Goal: Transaction & Acquisition: Download file/media

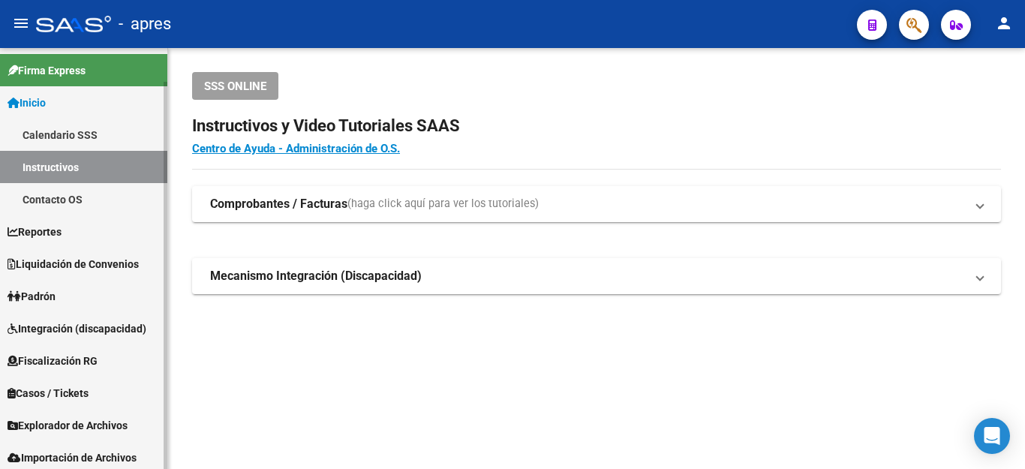
scroll to position [37, 0]
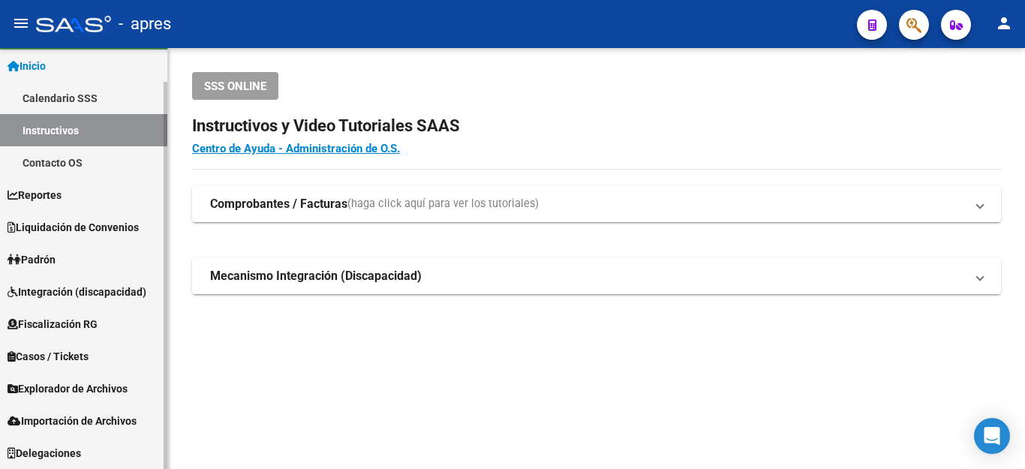
click at [64, 411] on link "Importación de Archivos" at bounding box center [83, 421] width 167 height 32
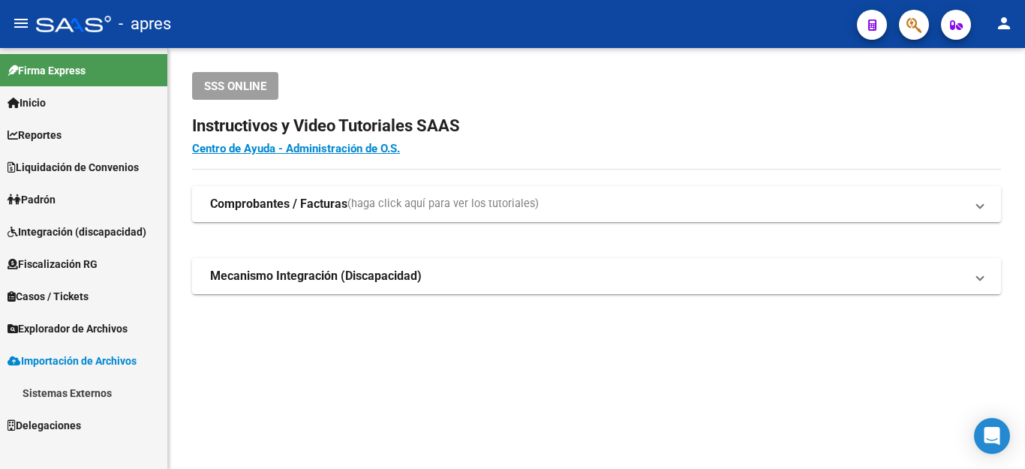
scroll to position [0, 0]
click at [98, 386] on link "Sistemas Externos" at bounding box center [83, 393] width 167 height 32
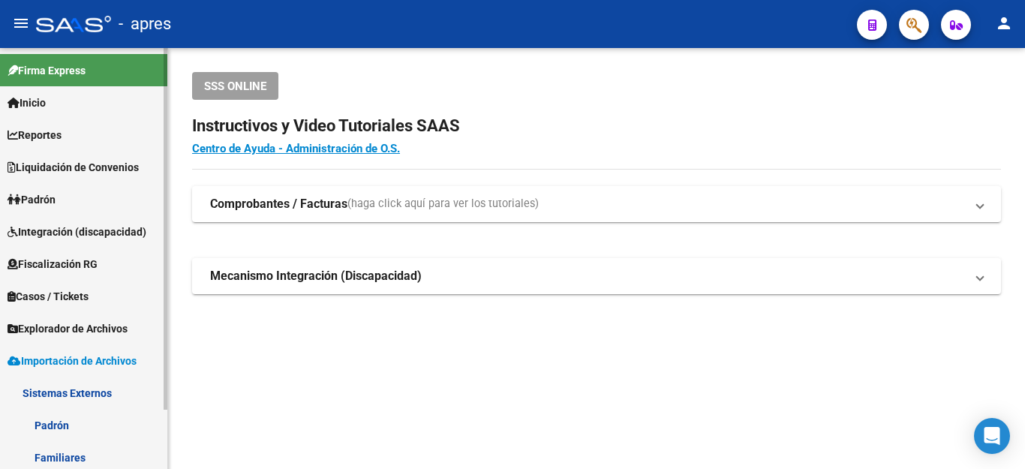
scroll to position [69, 0]
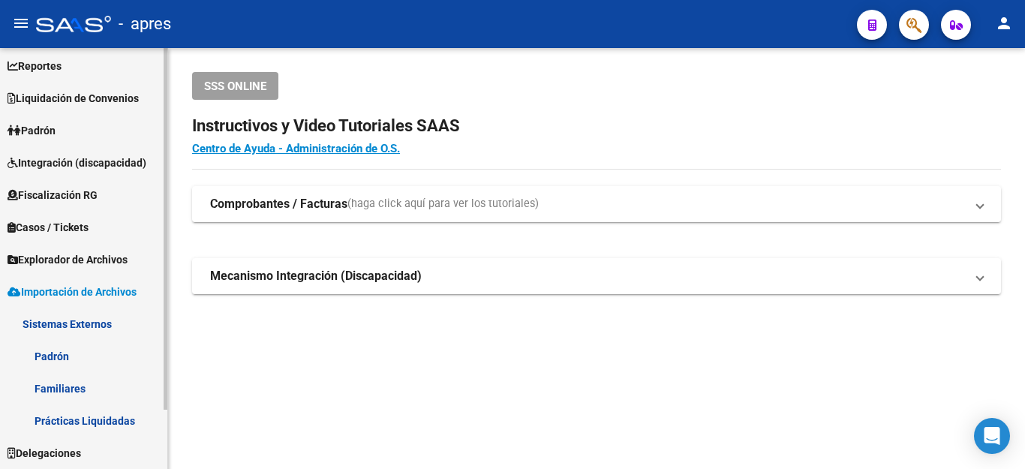
click at [77, 393] on link "Familiares" at bounding box center [83, 388] width 167 height 32
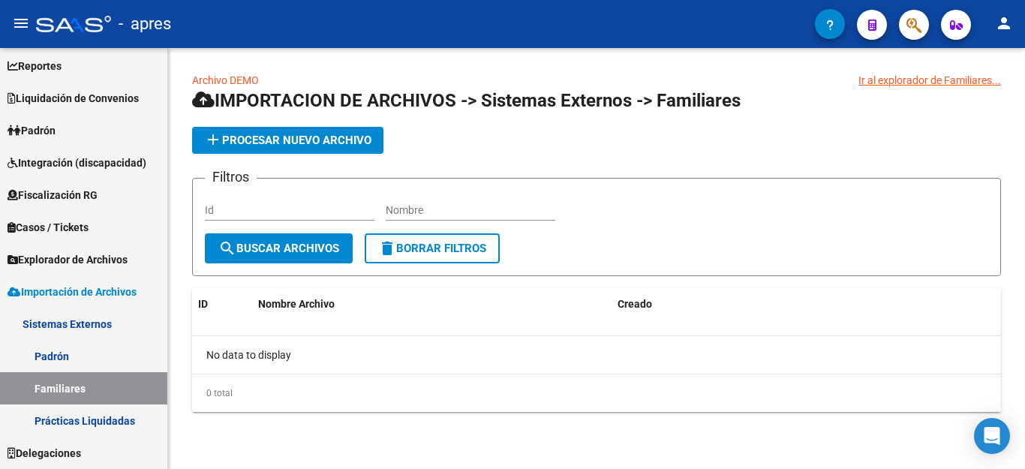
click at [230, 80] on link "Archivo DEMO" at bounding box center [225, 80] width 67 height 12
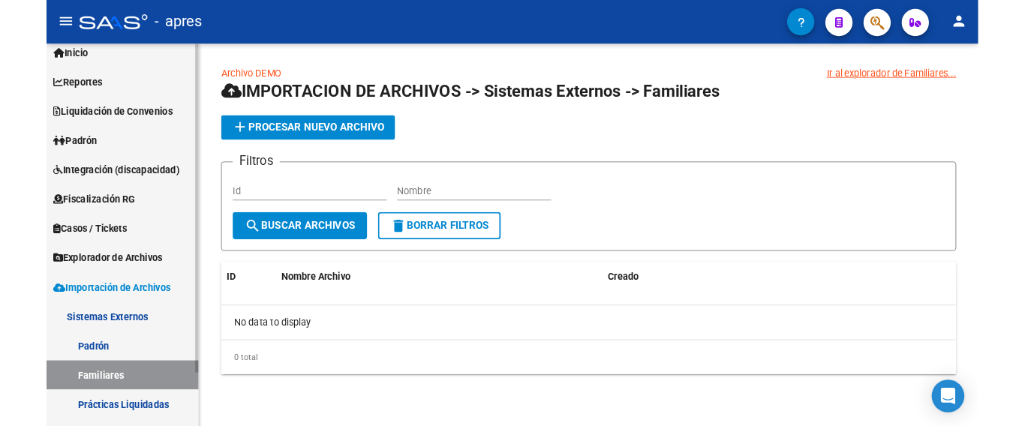
scroll to position [69, 0]
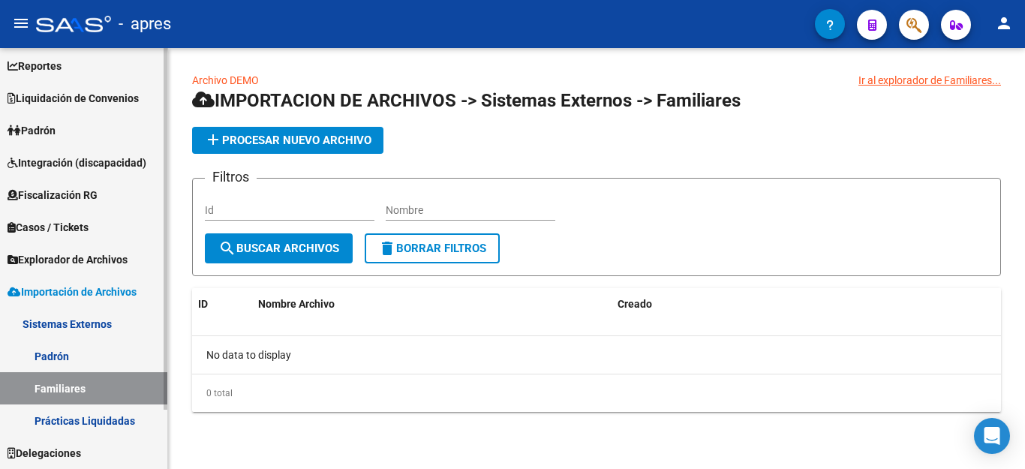
click at [56, 358] on link "Padrón" at bounding box center [83, 356] width 167 height 32
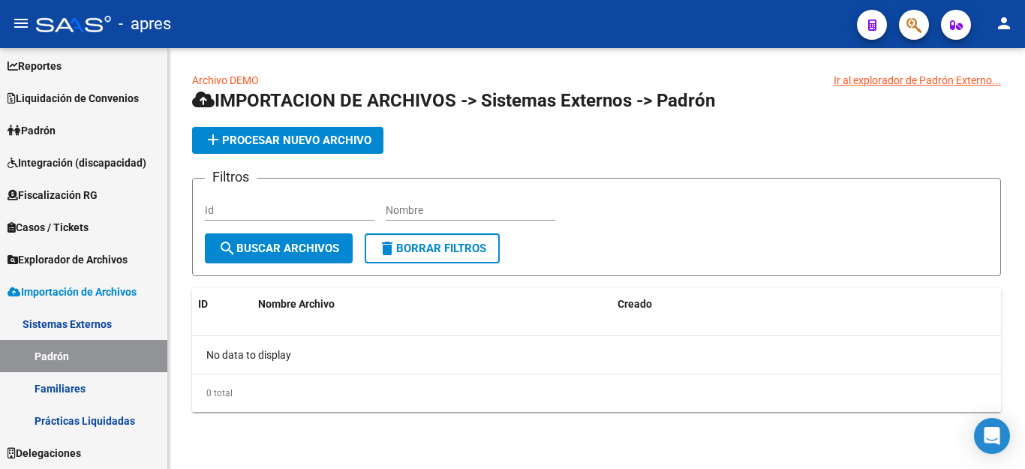
click at [220, 86] on div "Archivo DEMO Ir al explorador [PERSON_NAME]... IMPORTACION DE ARCHIVOS -> Siste…" at bounding box center [596, 242] width 809 height 340
click at [220, 80] on link "Archivo DEMO" at bounding box center [225, 80] width 67 height 12
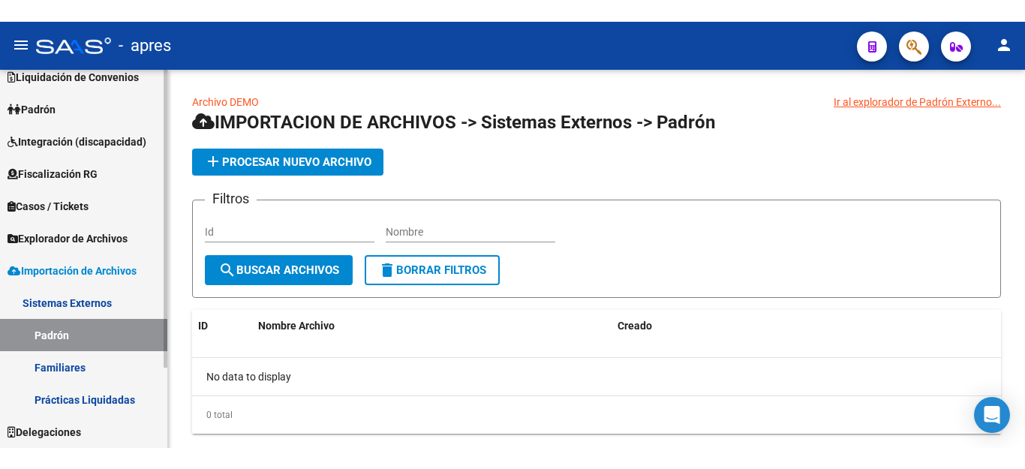
scroll to position [69, 0]
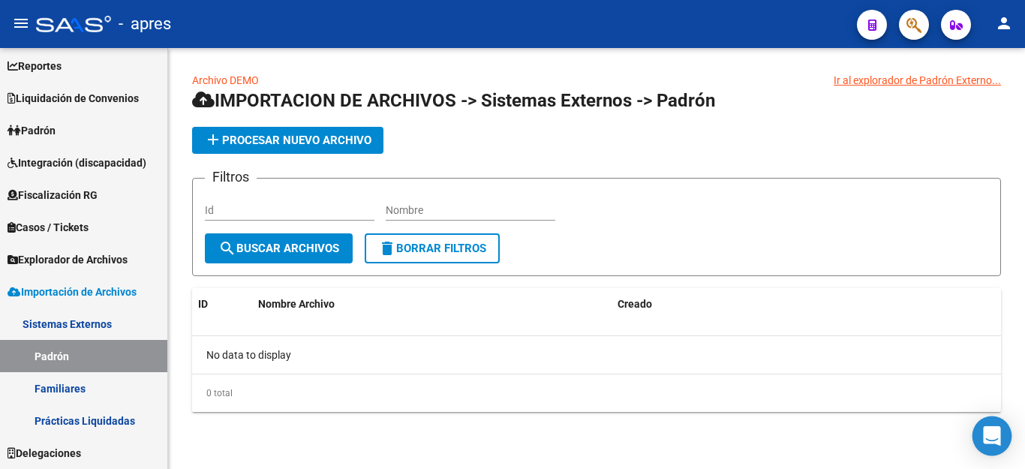
click at [990, 436] on icon "Open Intercom Messenger" at bounding box center [991, 436] width 17 height 20
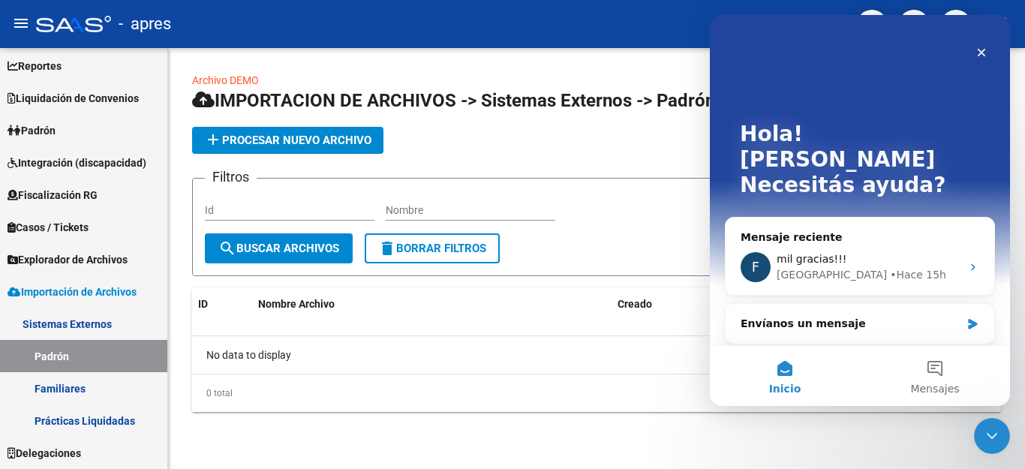
scroll to position [0, 0]
click at [844, 251] on div "mil gracias!!!" at bounding box center [869, 259] width 185 height 16
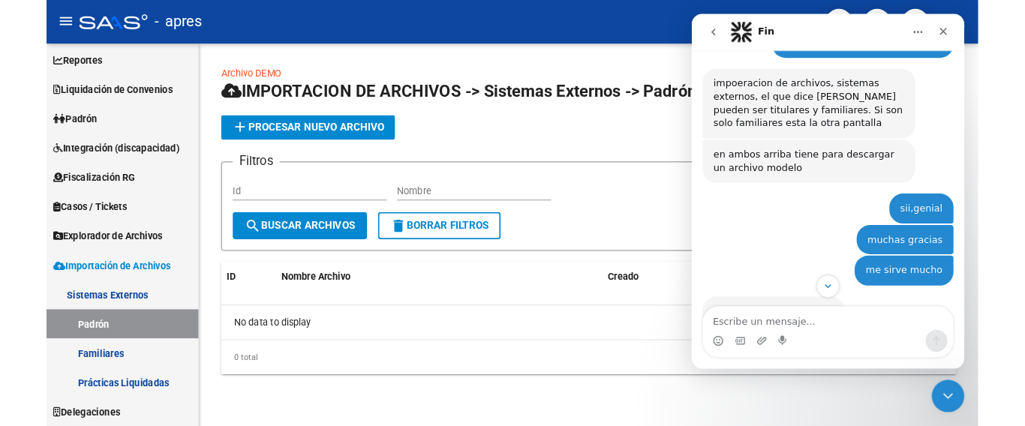
scroll to position [566, 0]
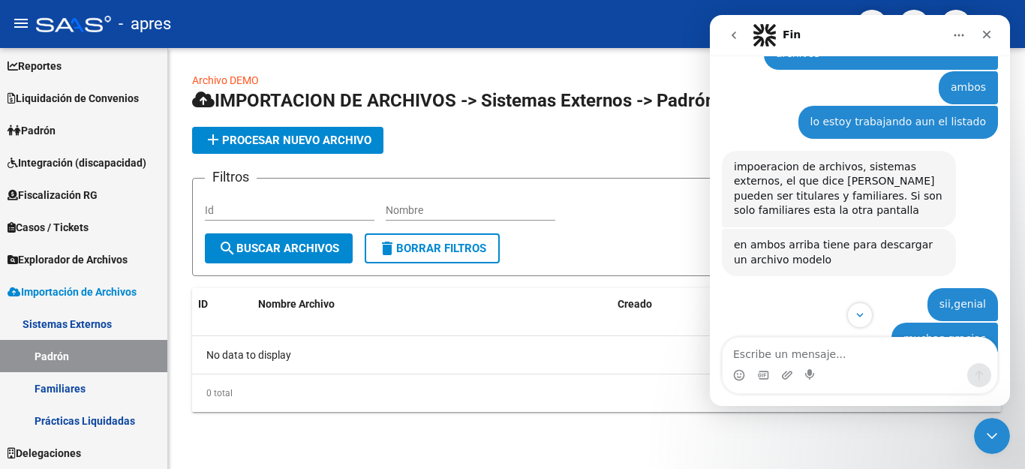
click at [227, 80] on link "Archivo DEMO" at bounding box center [225, 80] width 67 height 12
click at [59, 386] on link "Familiares" at bounding box center [83, 388] width 167 height 32
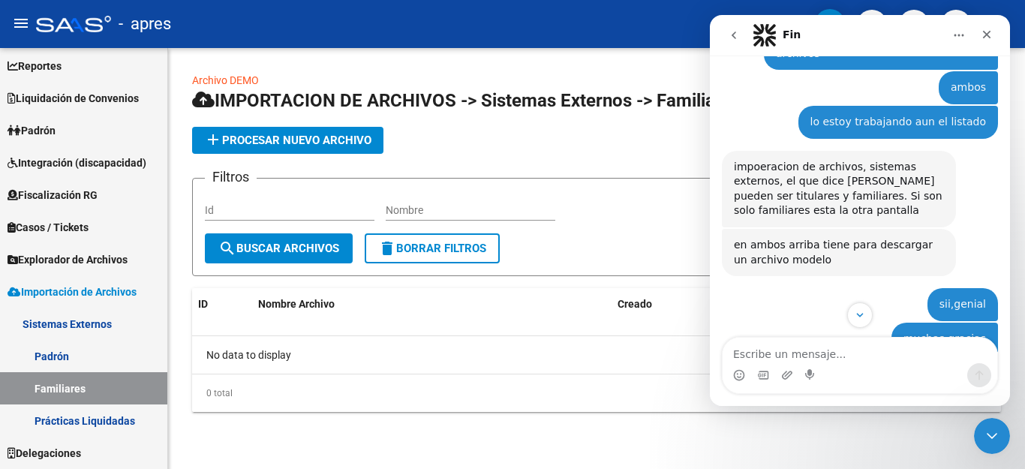
click at [225, 80] on link "Archivo DEMO" at bounding box center [225, 80] width 67 height 12
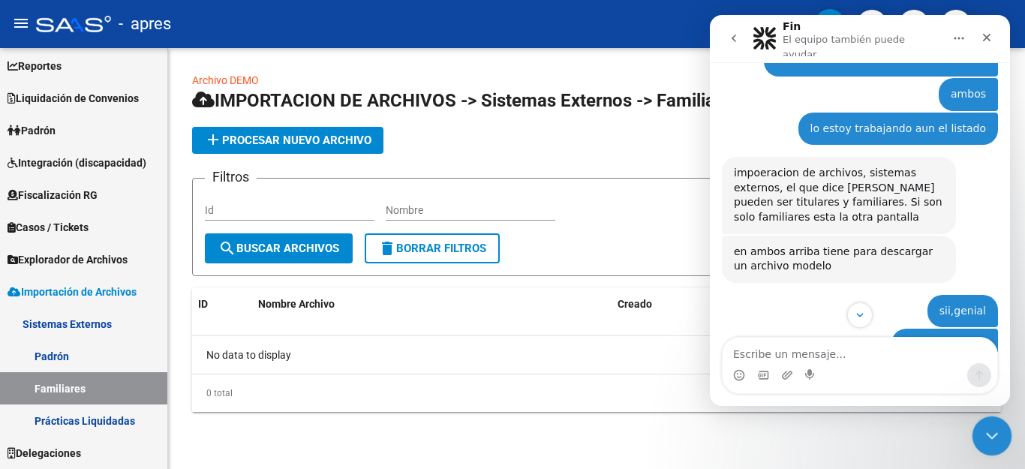
click at [995, 435] on icon "Cerrar Intercom Messenger" at bounding box center [990, 434] width 18 height 18
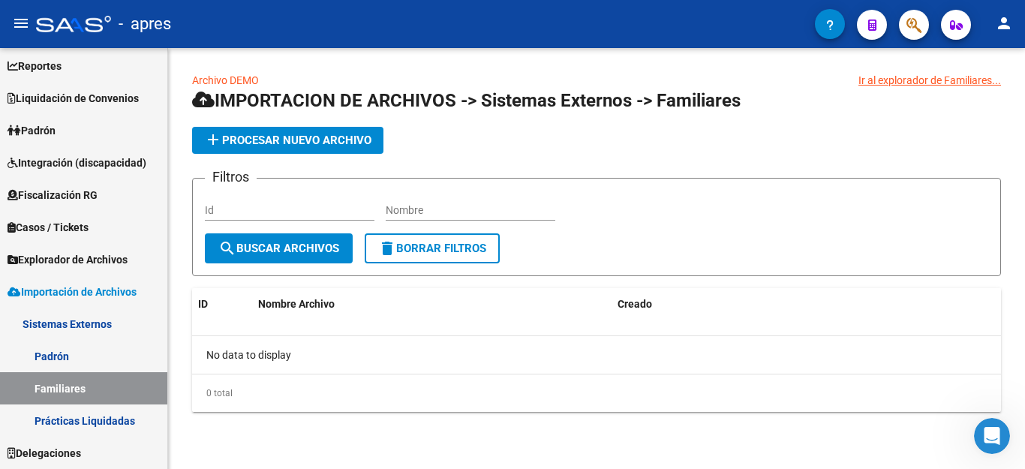
scroll to position [1617, 0]
click at [66, 350] on link "Padrón" at bounding box center [83, 356] width 167 height 32
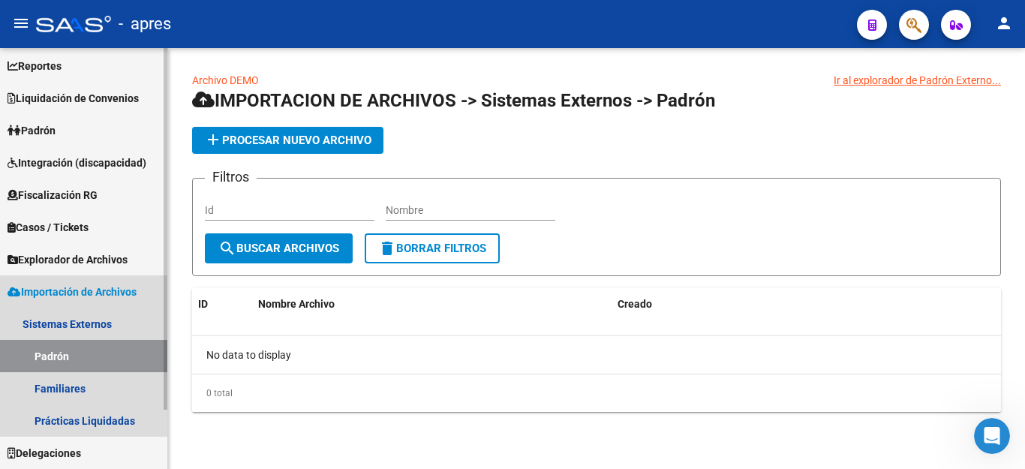
click at [90, 290] on span "Importación de Archivos" at bounding box center [72, 292] width 129 height 17
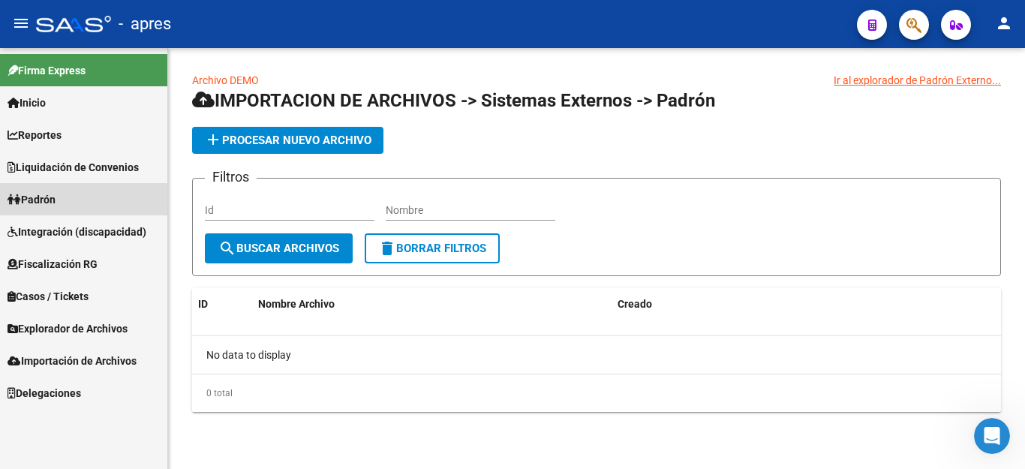
click at [56, 198] on span "Padrón" at bounding box center [32, 199] width 48 height 17
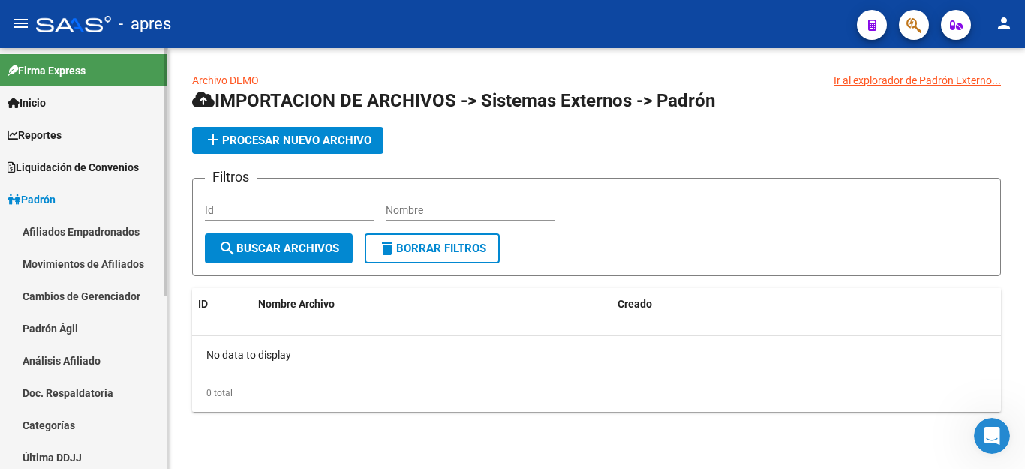
click at [127, 223] on link "Afiliados Empadronados" at bounding box center [83, 231] width 167 height 32
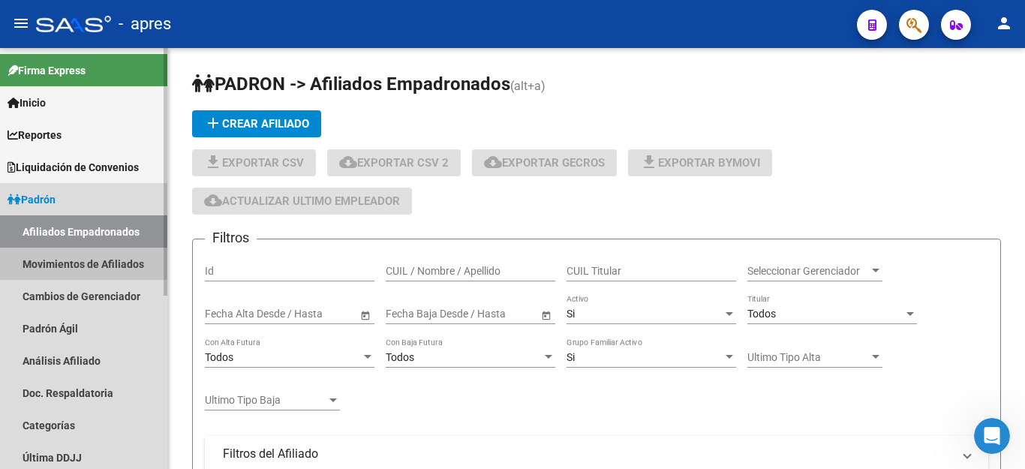
click at [71, 257] on link "Movimientos de Afiliados" at bounding box center [83, 264] width 167 height 32
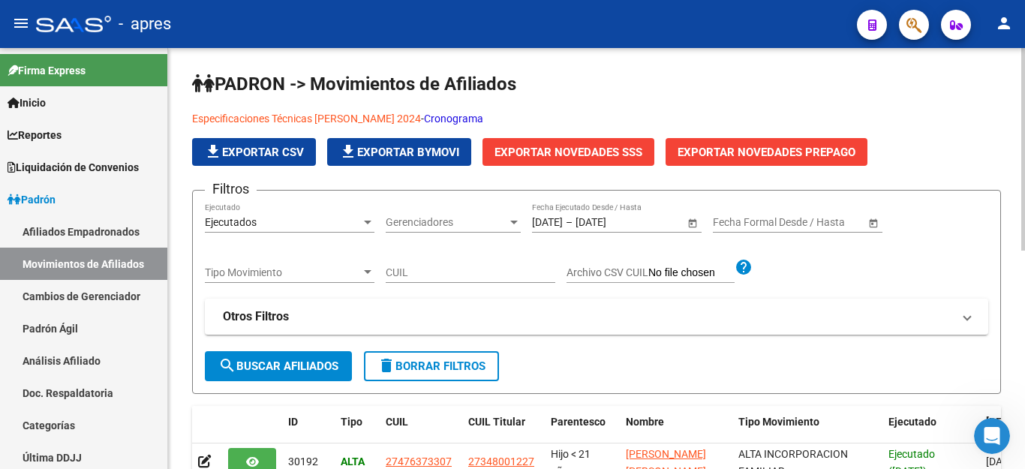
click at [263, 118] on link "Especificaciones Técnicas [PERSON_NAME] 2024" at bounding box center [306, 119] width 229 height 12
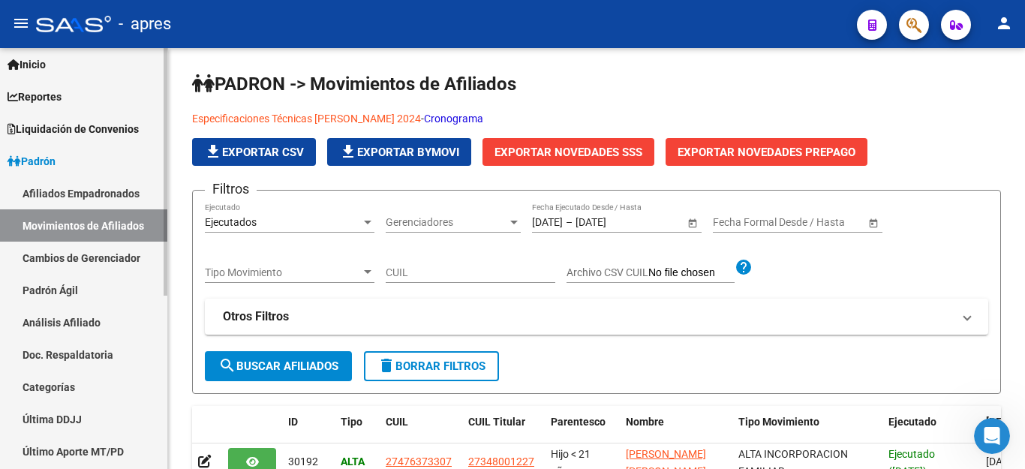
scroll to position [75, 0]
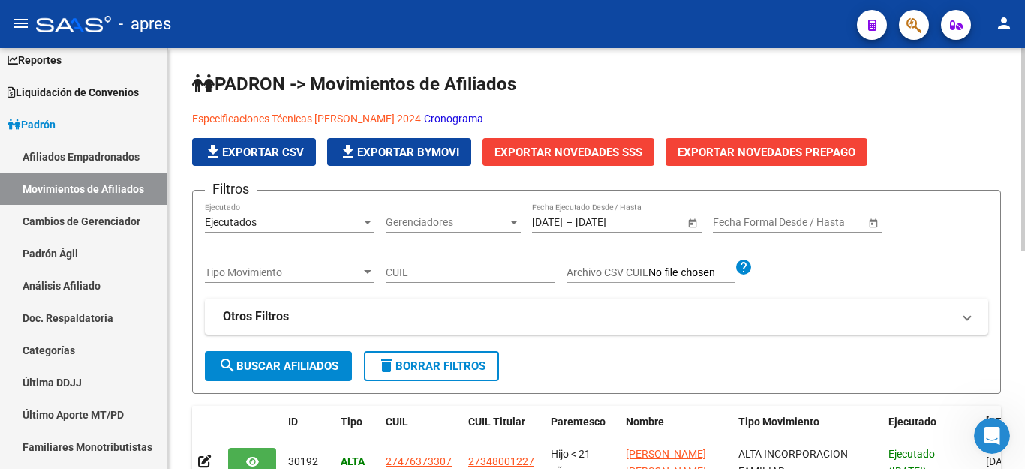
click at [293, 116] on link "Especificaciones Técnicas [PERSON_NAME] 2024" at bounding box center [306, 119] width 229 height 12
click at [61, 88] on span "Liquidación de Convenios" at bounding box center [73, 92] width 131 height 17
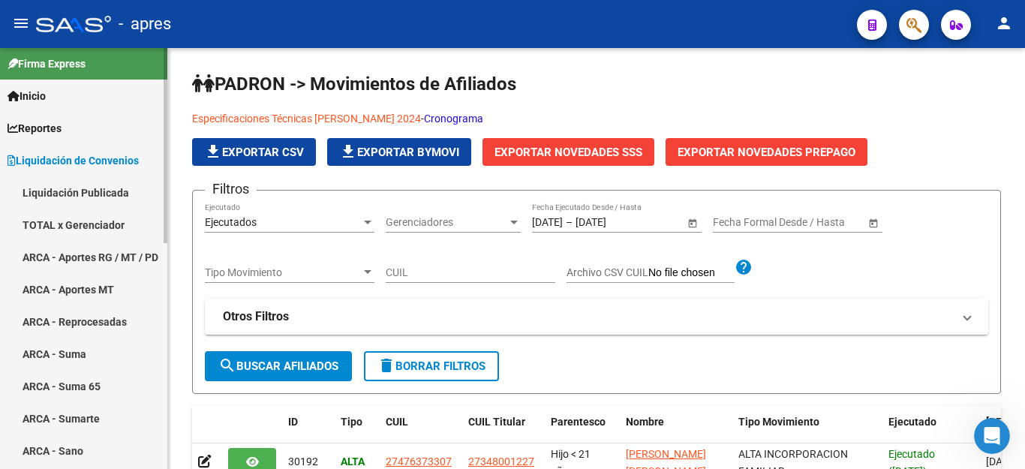
scroll to position [0, 0]
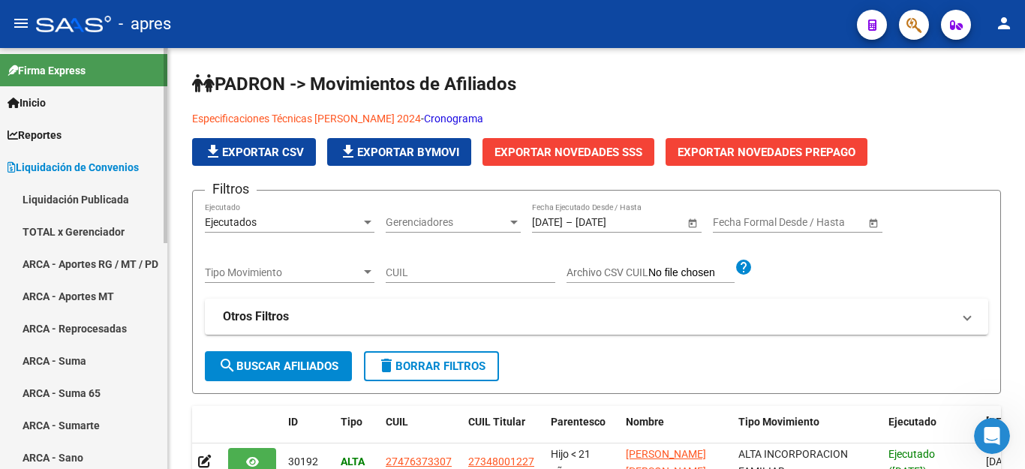
click at [61, 135] on span "Reportes" at bounding box center [35, 135] width 54 height 17
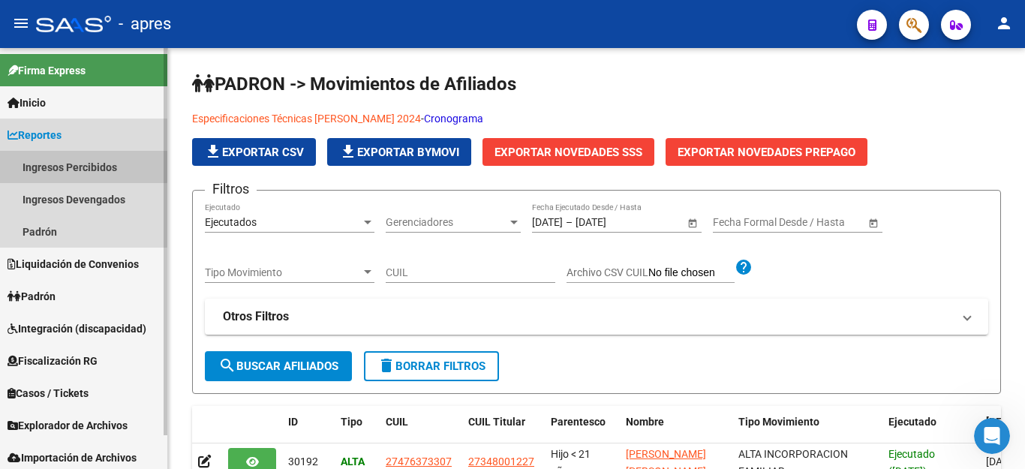
click at [76, 162] on link "Ingresos Percibidos" at bounding box center [83, 167] width 167 height 32
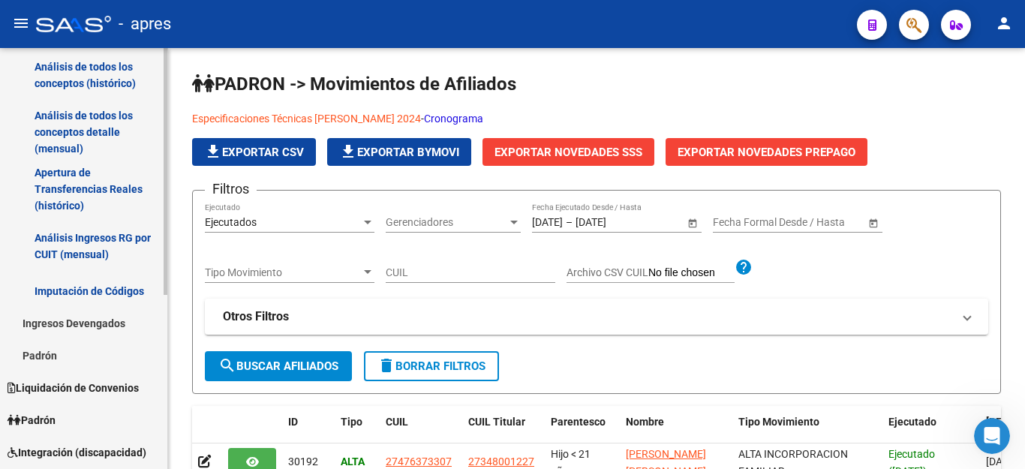
scroll to position [150, 0]
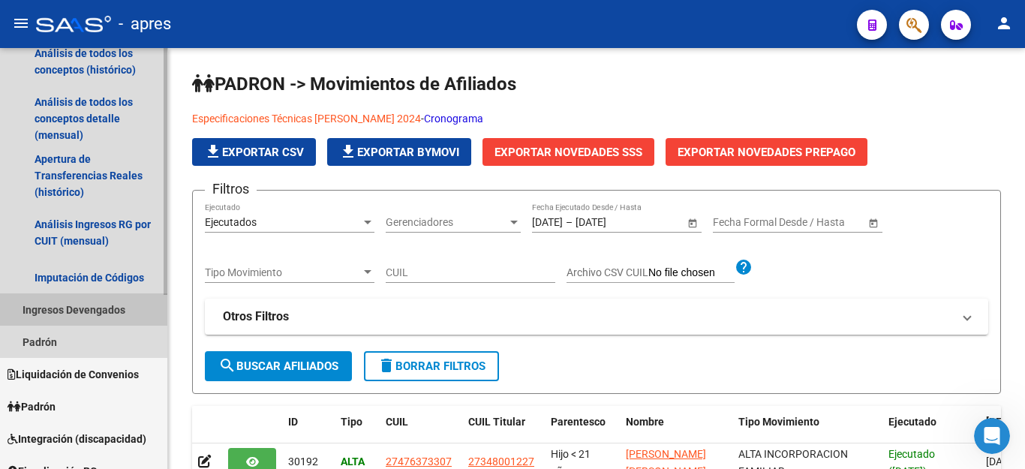
click at [56, 309] on link "Ingresos Devengados" at bounding box center [83, 309] width 167 height 32
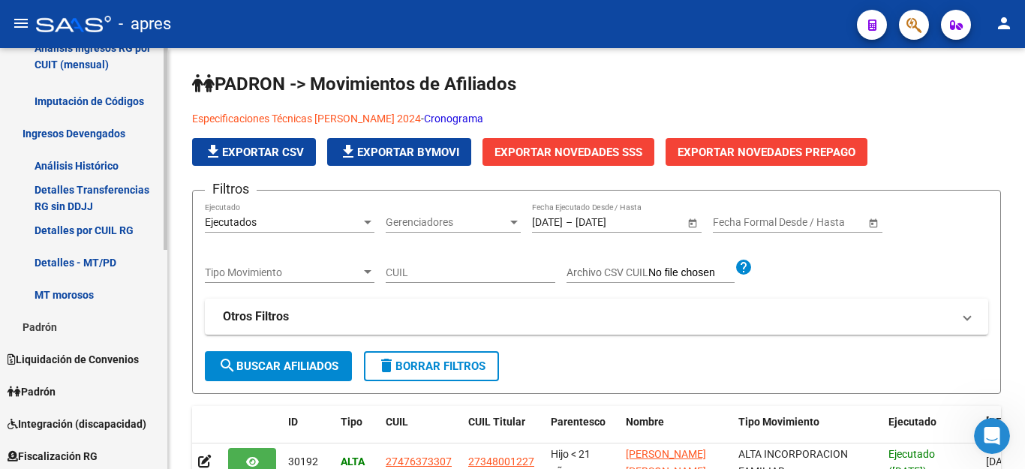
scroll to position [300, 0]
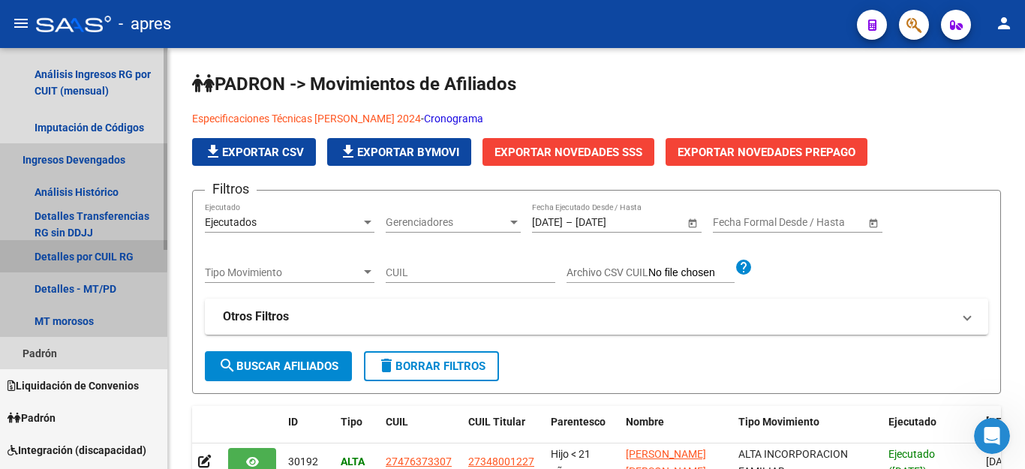
click at [74, 254] on link "Detalles por CUIL RG" at bounding box center [83, 256] width 167 height 32
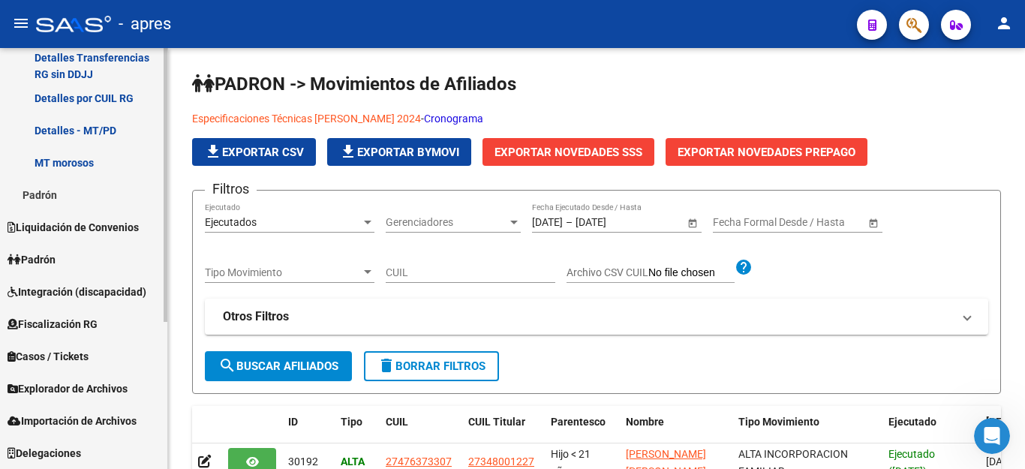
scroll to position [198, 0]
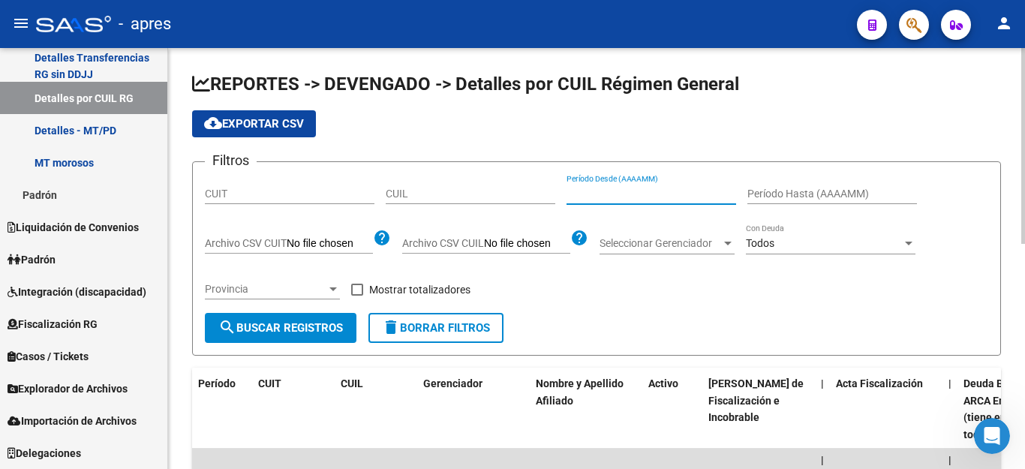
click at [590, 194] on input "Período Desde (AAAAMM)" at bounding box center [652, 194] width 170 height 13
type input "202505"
click at [763, 190] on input "Período Hasta (AAAAMM)" at bounding box center [833, 194] width 170 height 13
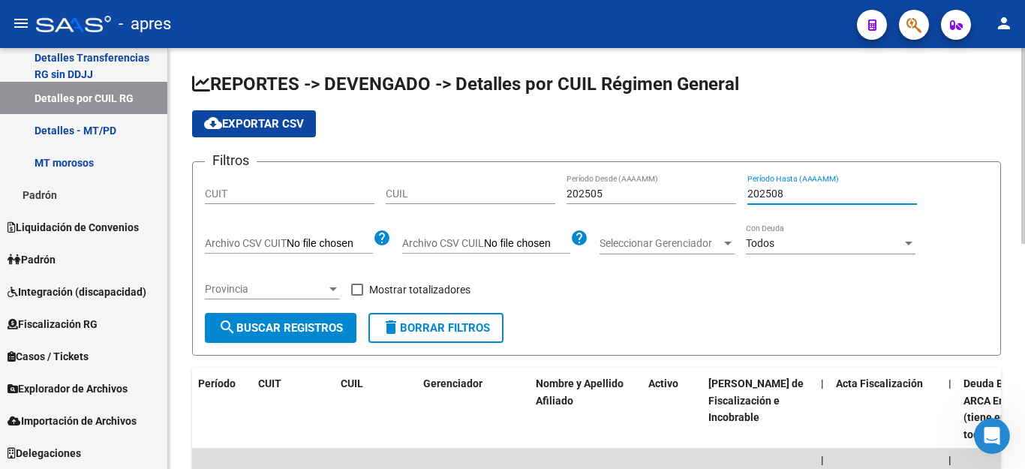
type input "202508"
click at [787, 245] on div "Todos" at bounding box center [824, 243] width 156 height 13
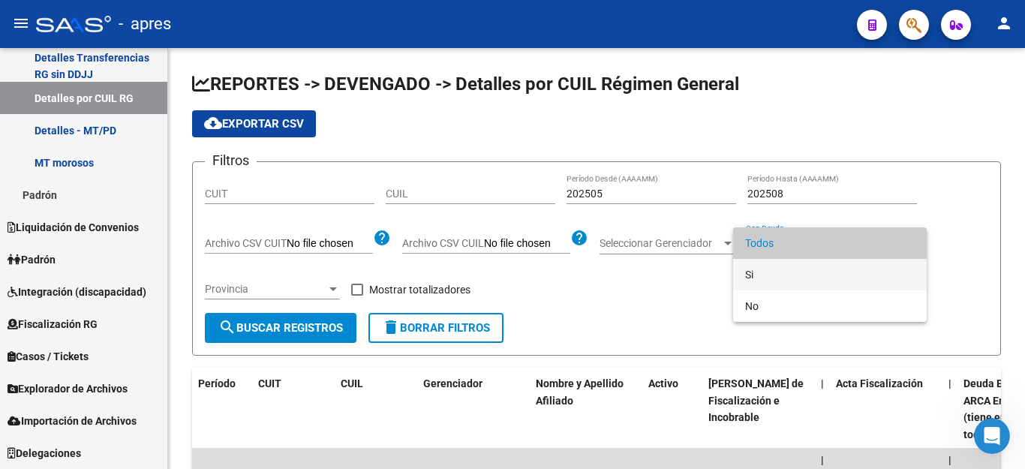
click at [749, 278] on span "Si" at bounding box center [830, 275] width 170 height 32
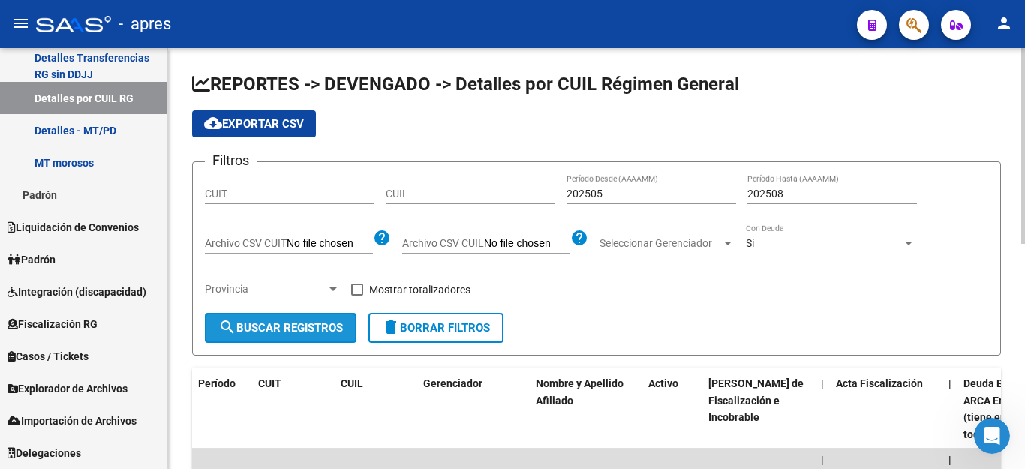
click at [284, 328] on span "search Buscar Registros" at bounding box center [280, 328] width 125 height 14
click at [267, 117] on span "cloud_download Exportar CSV" at bounding box center [254, 124] width 100 height 14
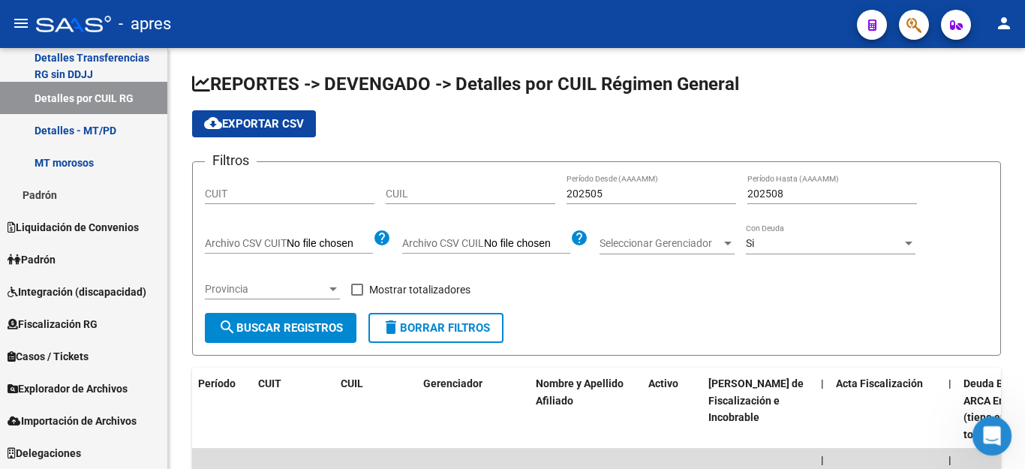
click at [986, 434] on icon "Abrir Intercom Messenger" at bounding box center [990, 434] width 25 height 25
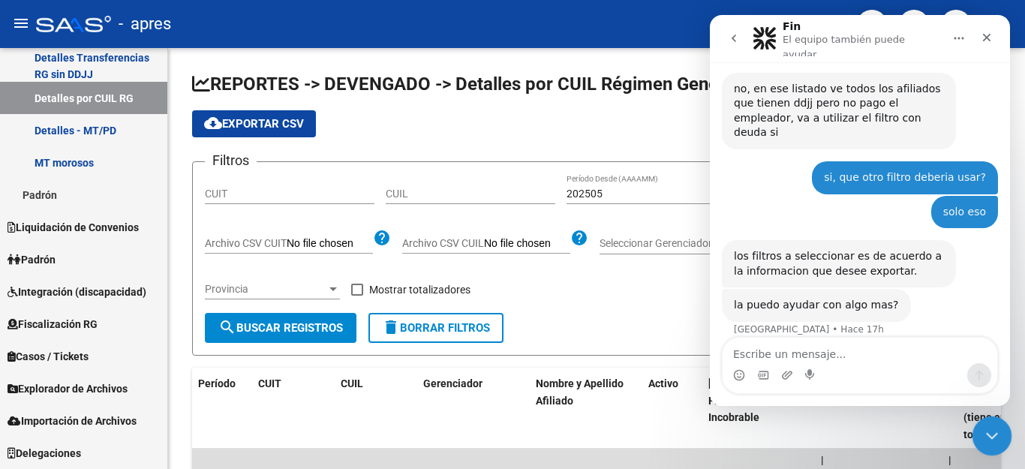
click at [977, 430] on div "Cerrar Intercom Messenger" at bounding box center [990, 434] width 36 height 36
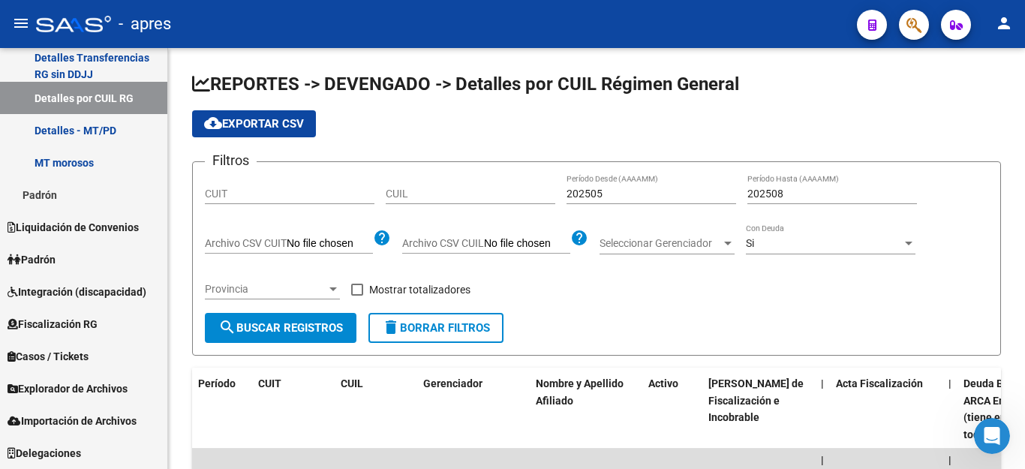
click at [916, 27] on icon "button" at bounding box center [914, 25] width 15 height 17
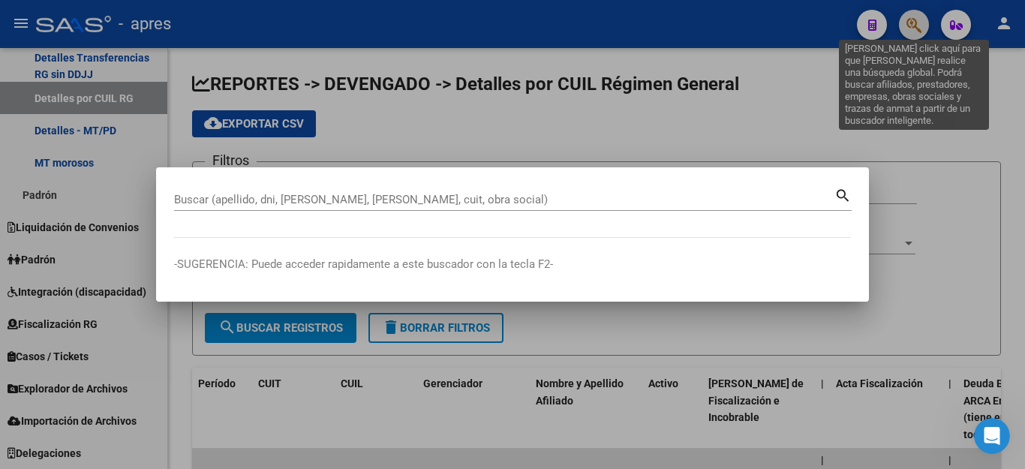
paste input "20131382015"
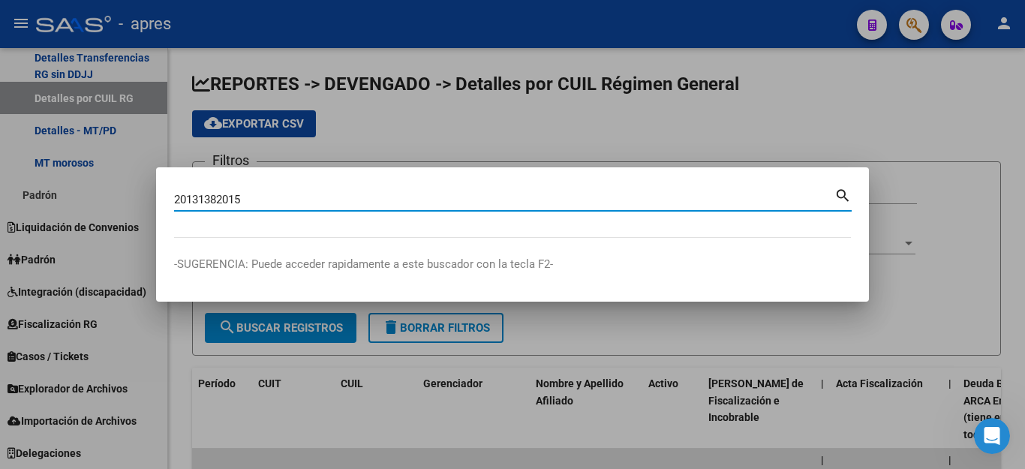
type input "20131382015"
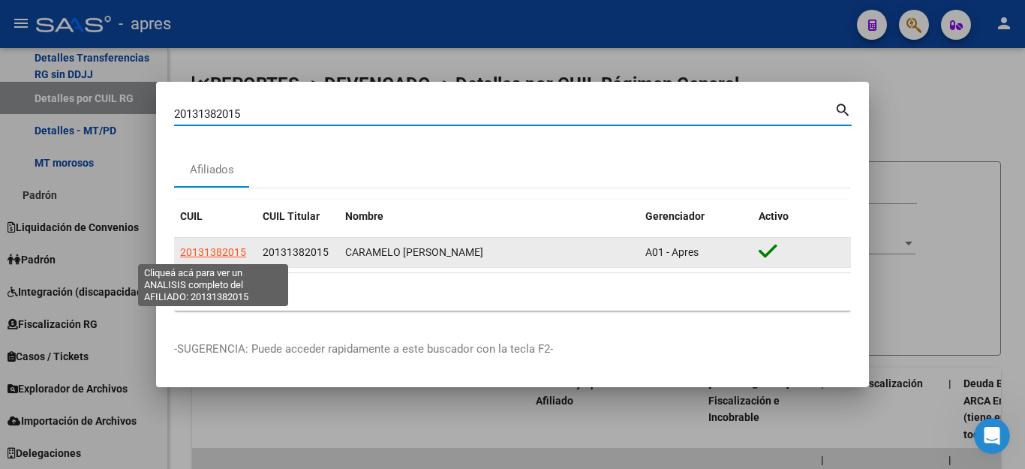
click at [215, 254] on span "20131382015" at bounding box center [213, 252] width 66 height 12
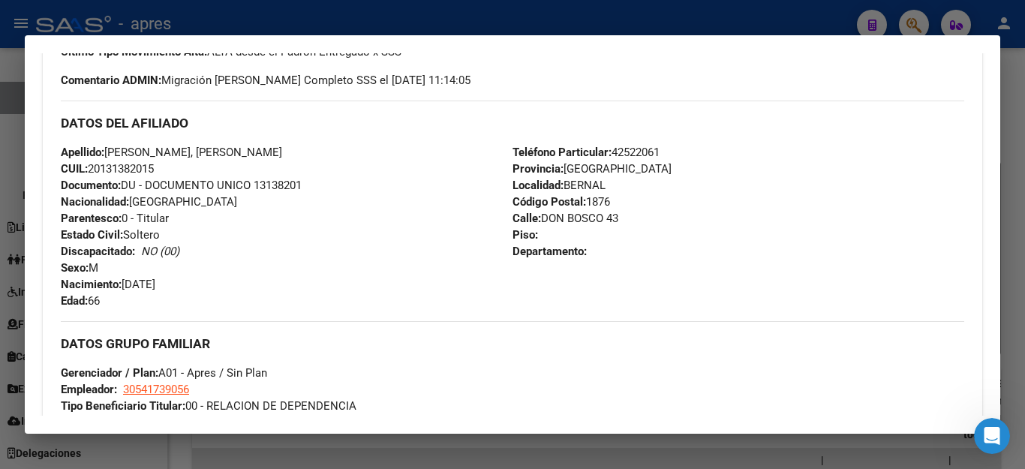
scroll to position [778, 0]
